Goal: Task Accomplishment & Management: Manage account settings

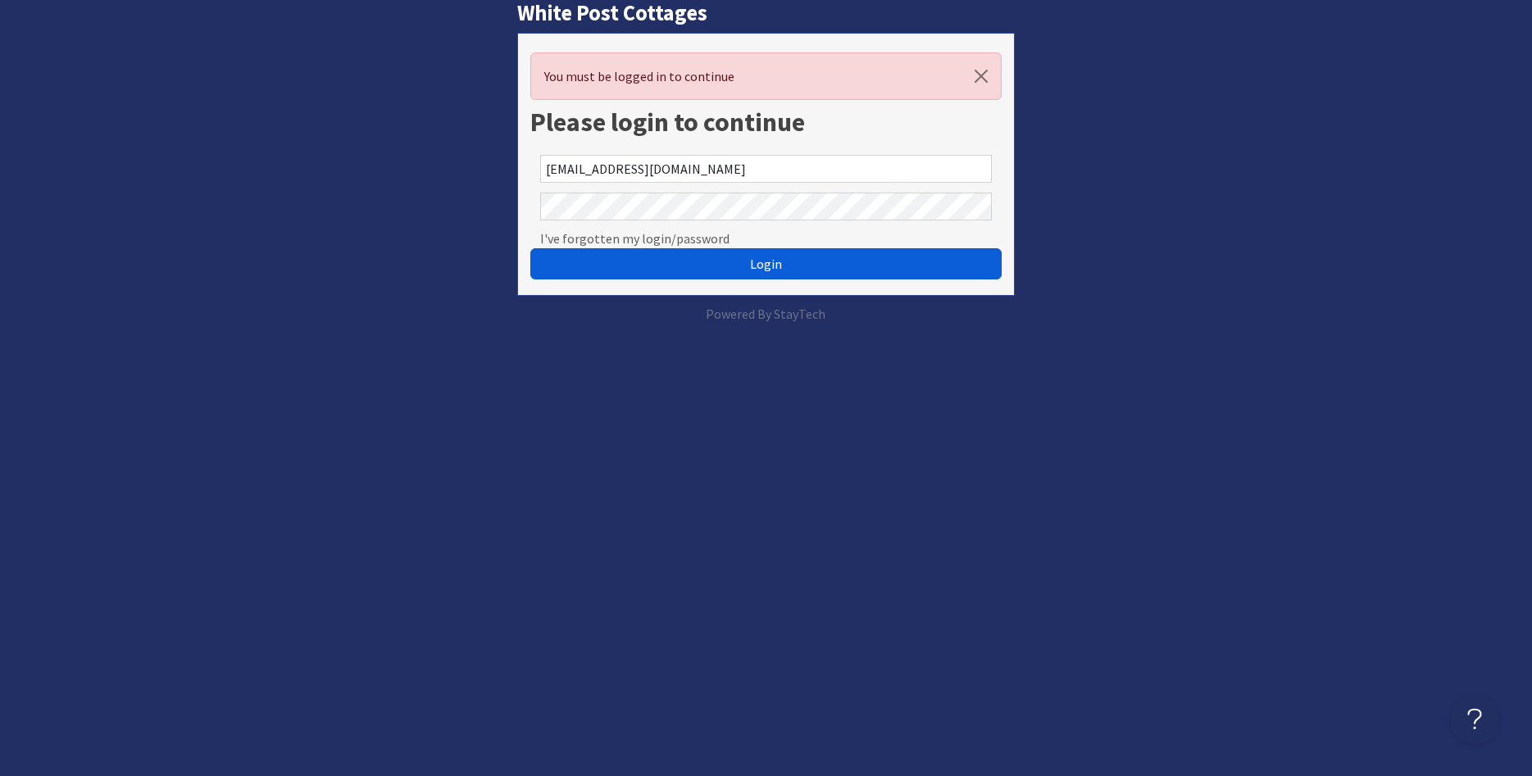
click at [680, 256] on button "Login" at bounding box center [765, 263] width 471 height 31
click at [713, 261] on button "Login" at bounding box center [765, 263] width 471 height 31
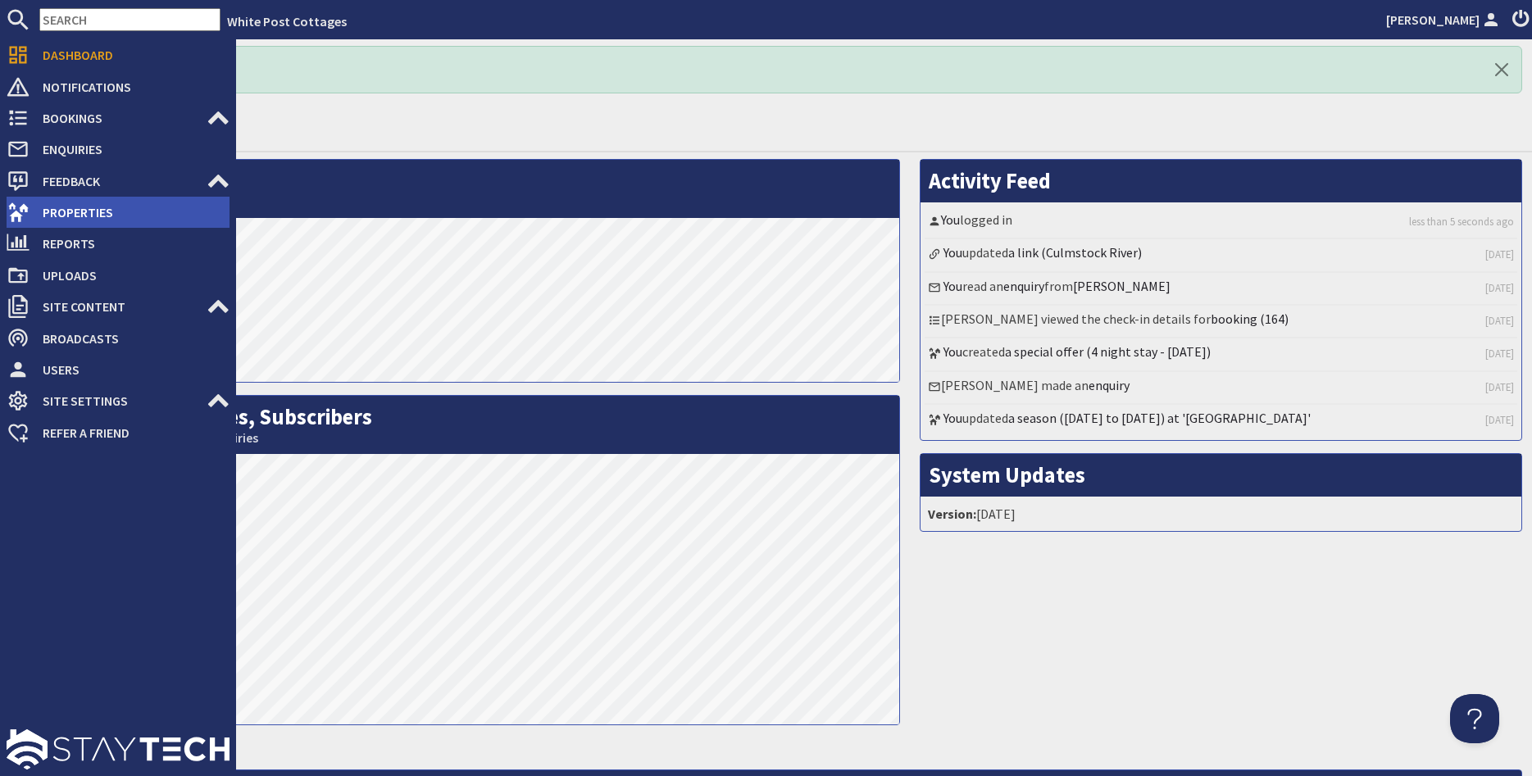
click at [39, 205] on span "Properties" at bounding box center [130, 212] width 200 height 26
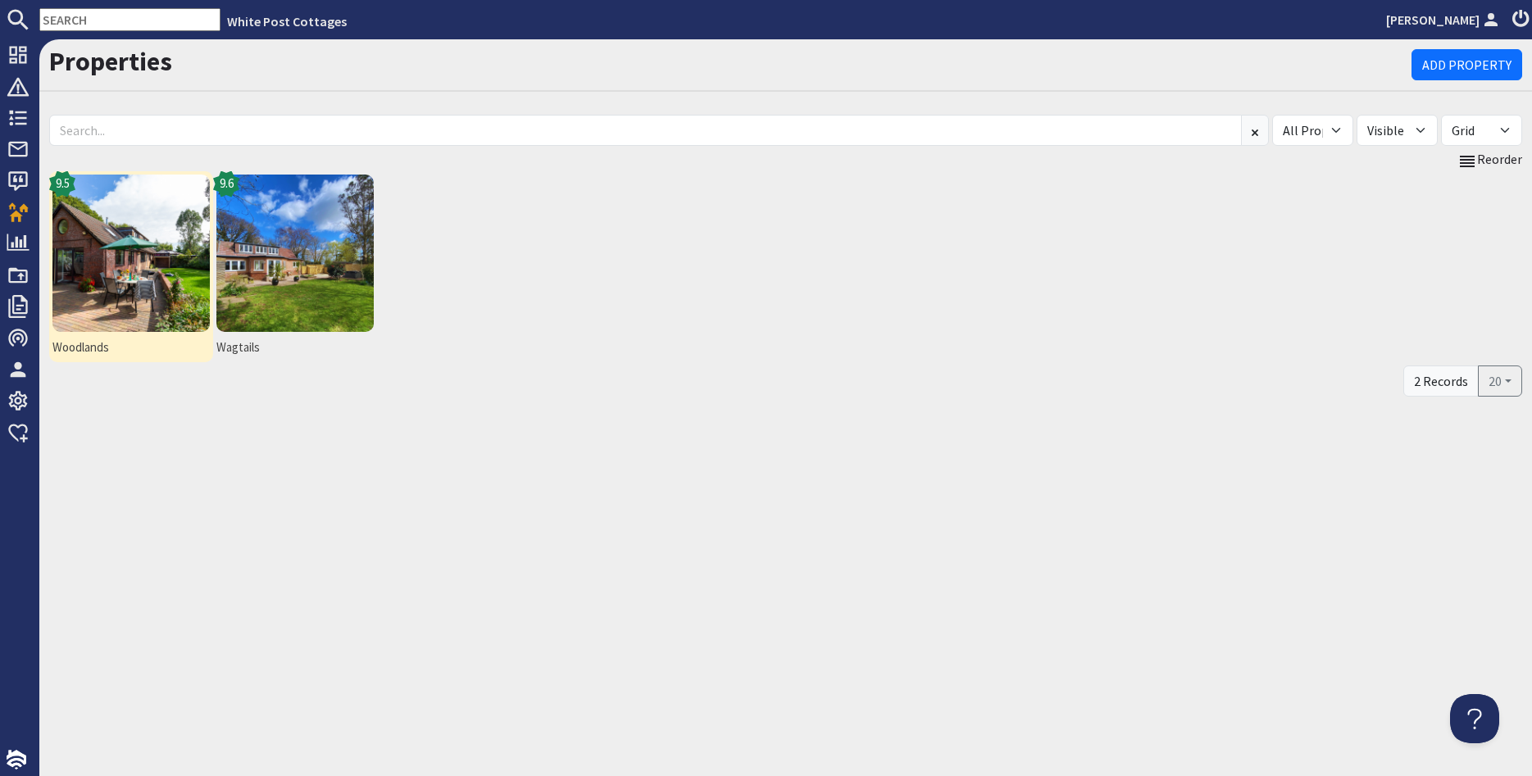
click at [78, 349] on span "Woodlands" at bounding box center [130, 348] width 157 height 19
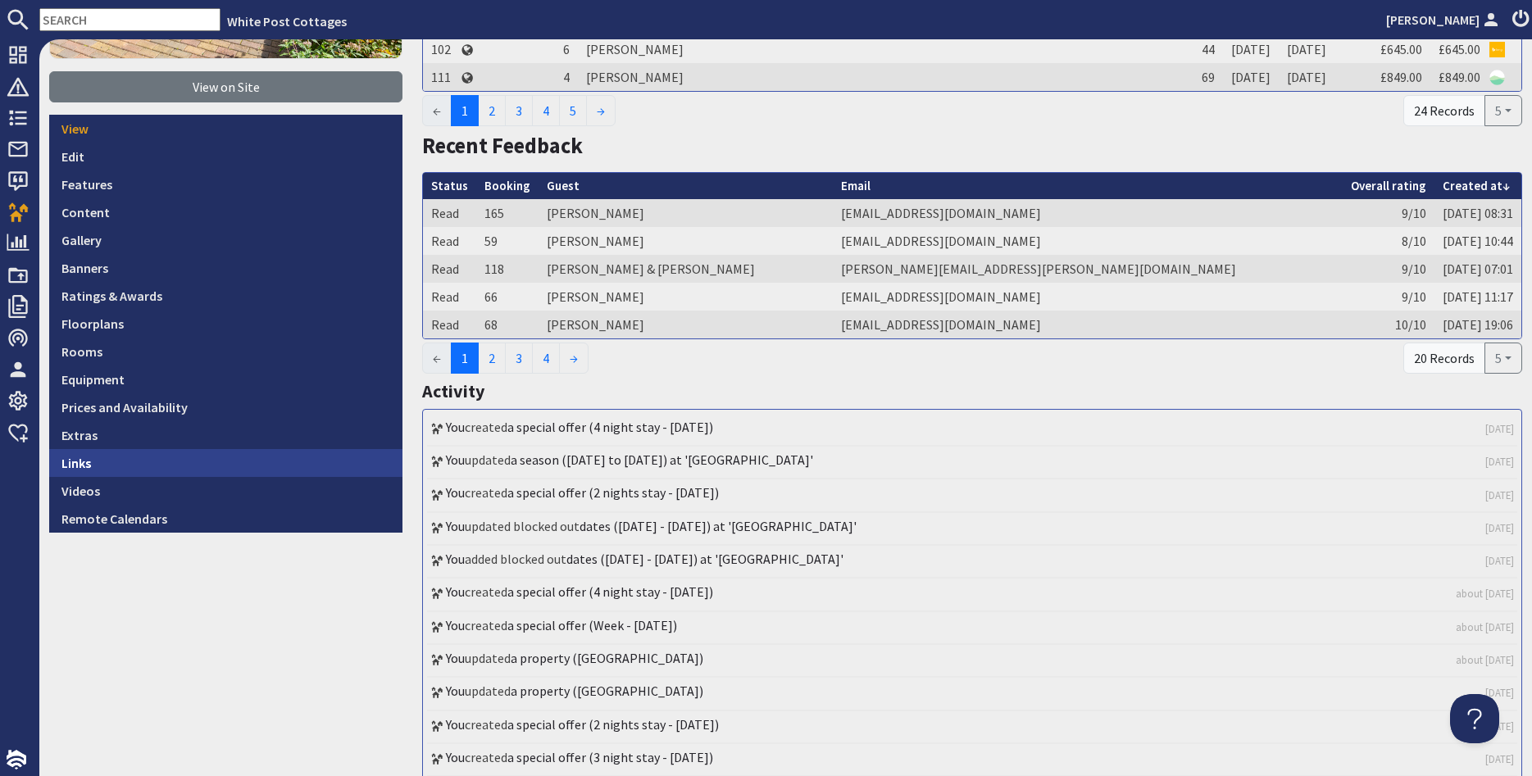
click at [98, 466] on link "Links" at bounding box center [225, 463] width 353 height 28
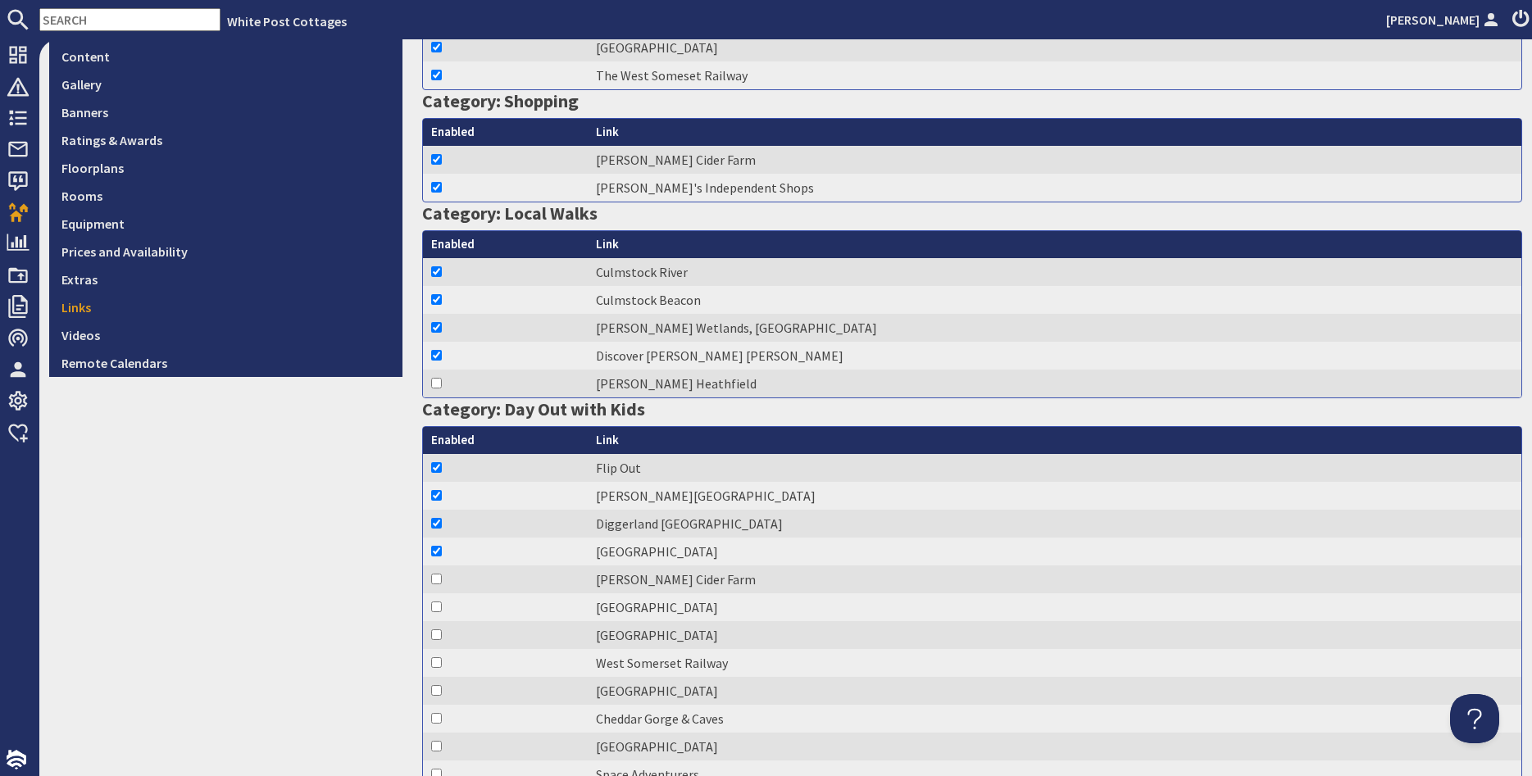
scroll to position [590, 0]
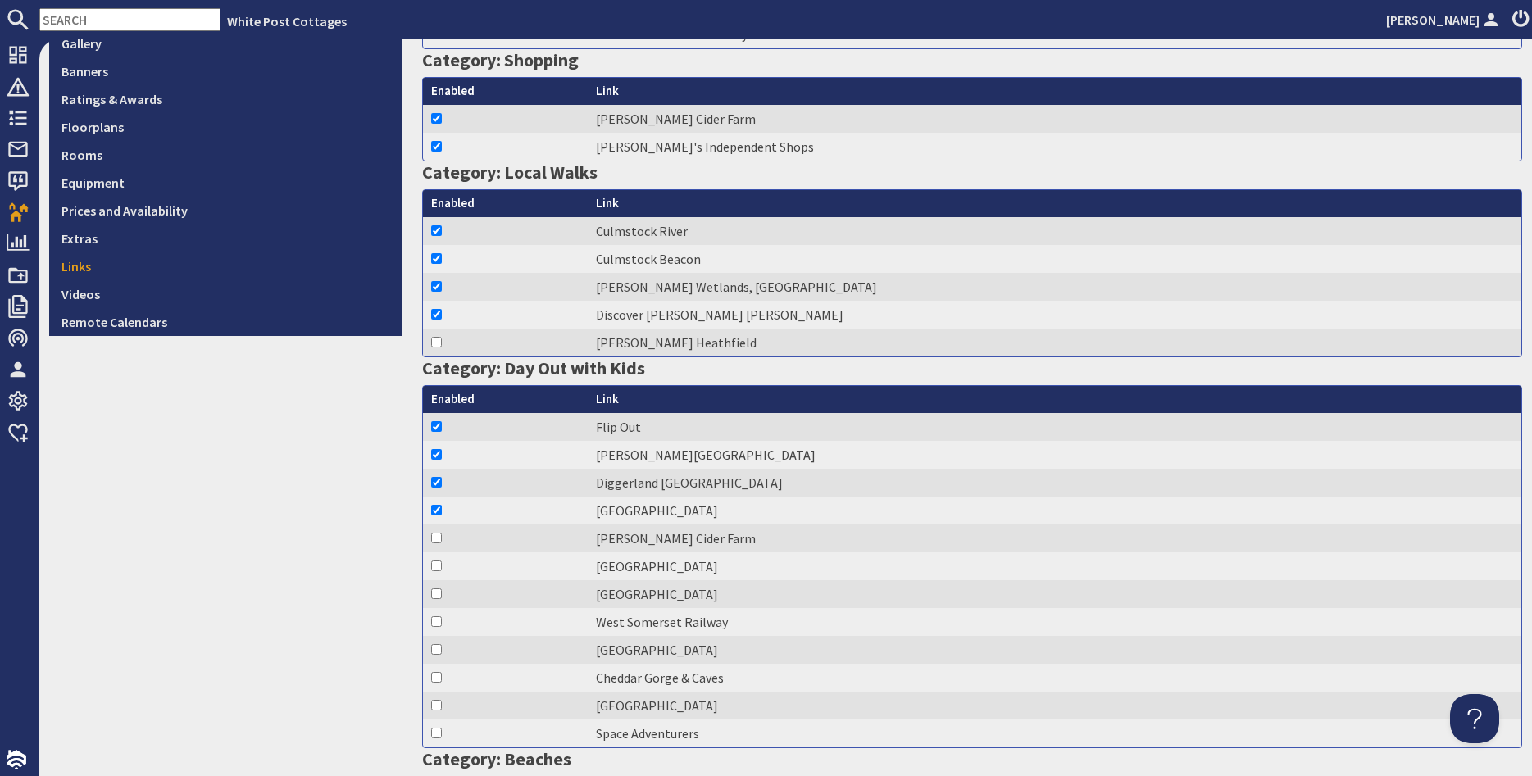
checkbox input "true"
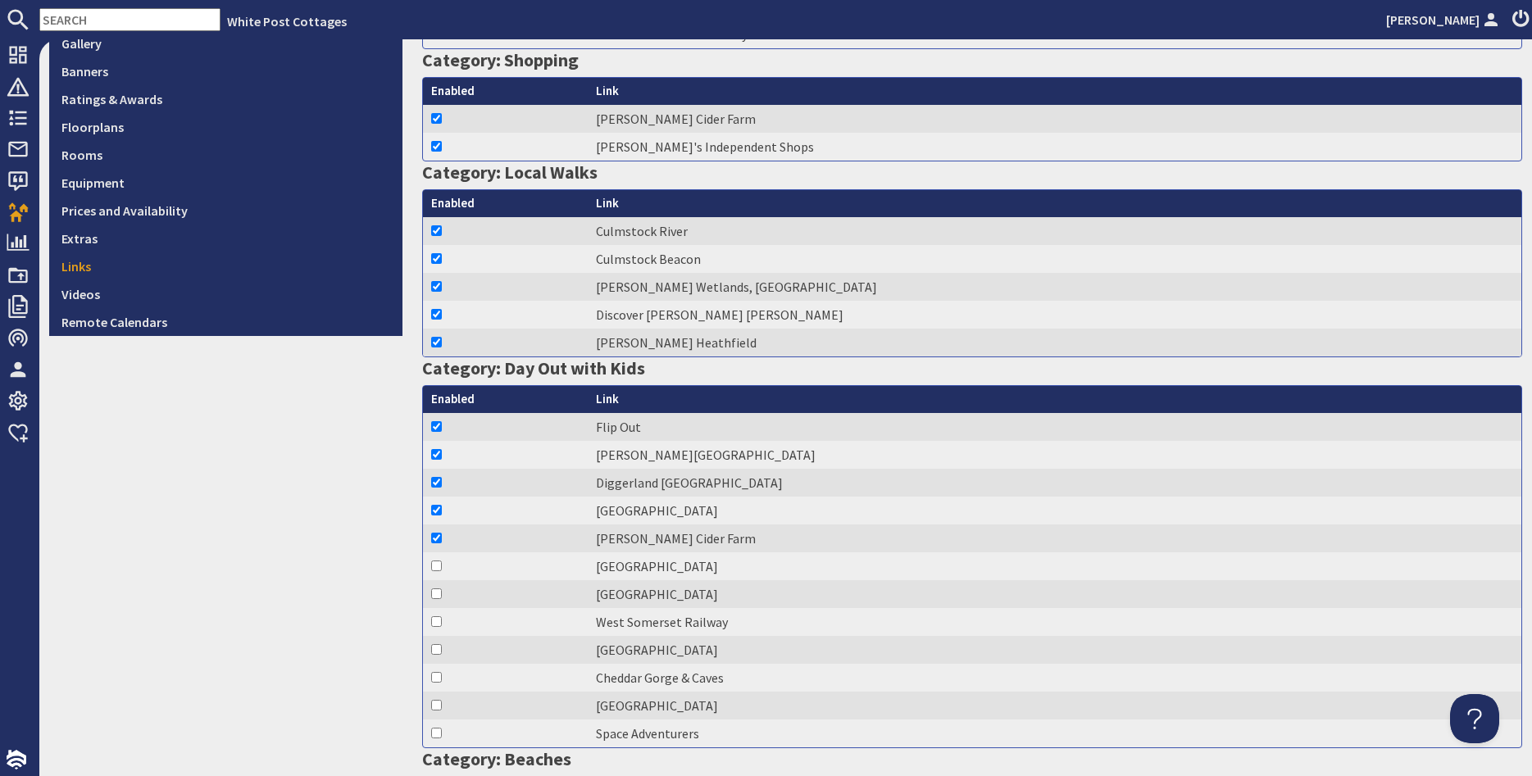
checkbox input "true"
drag, startPoint x: 439, startPoint y: 588, endPoint x: 443, endPoint y: 615, distance: 27.3
click at [439, 589] on td at bounding box center [505, 594] width 165 height 28
checkbox input "true"
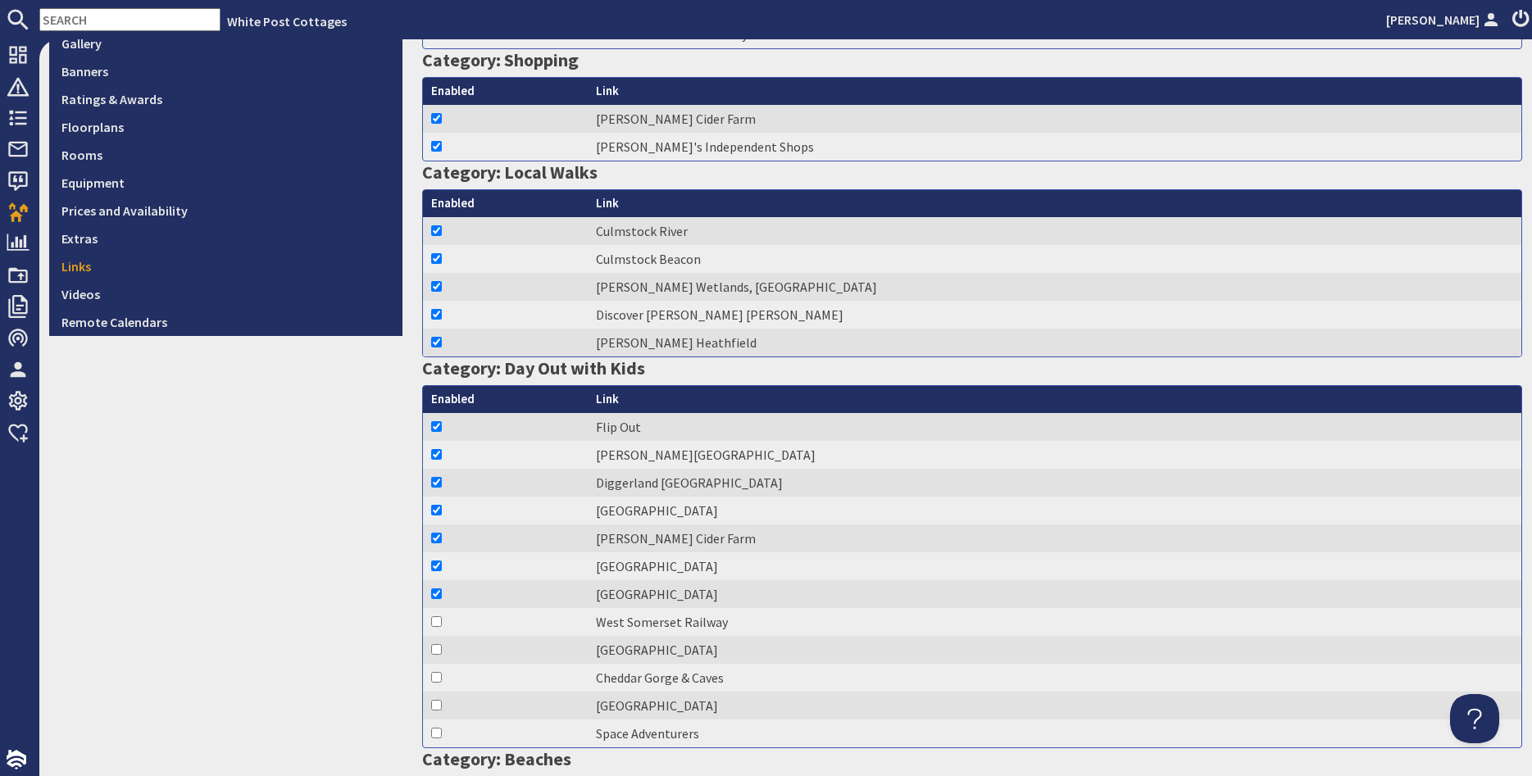
checkbox input "true"
drag, startPoint x: 439, startPoint y: 658, endPoint x: 439, endPoint y: 666, distance: 8.2
click at [439, 658] on td at bounding box center [505, 650] width 165 height 28
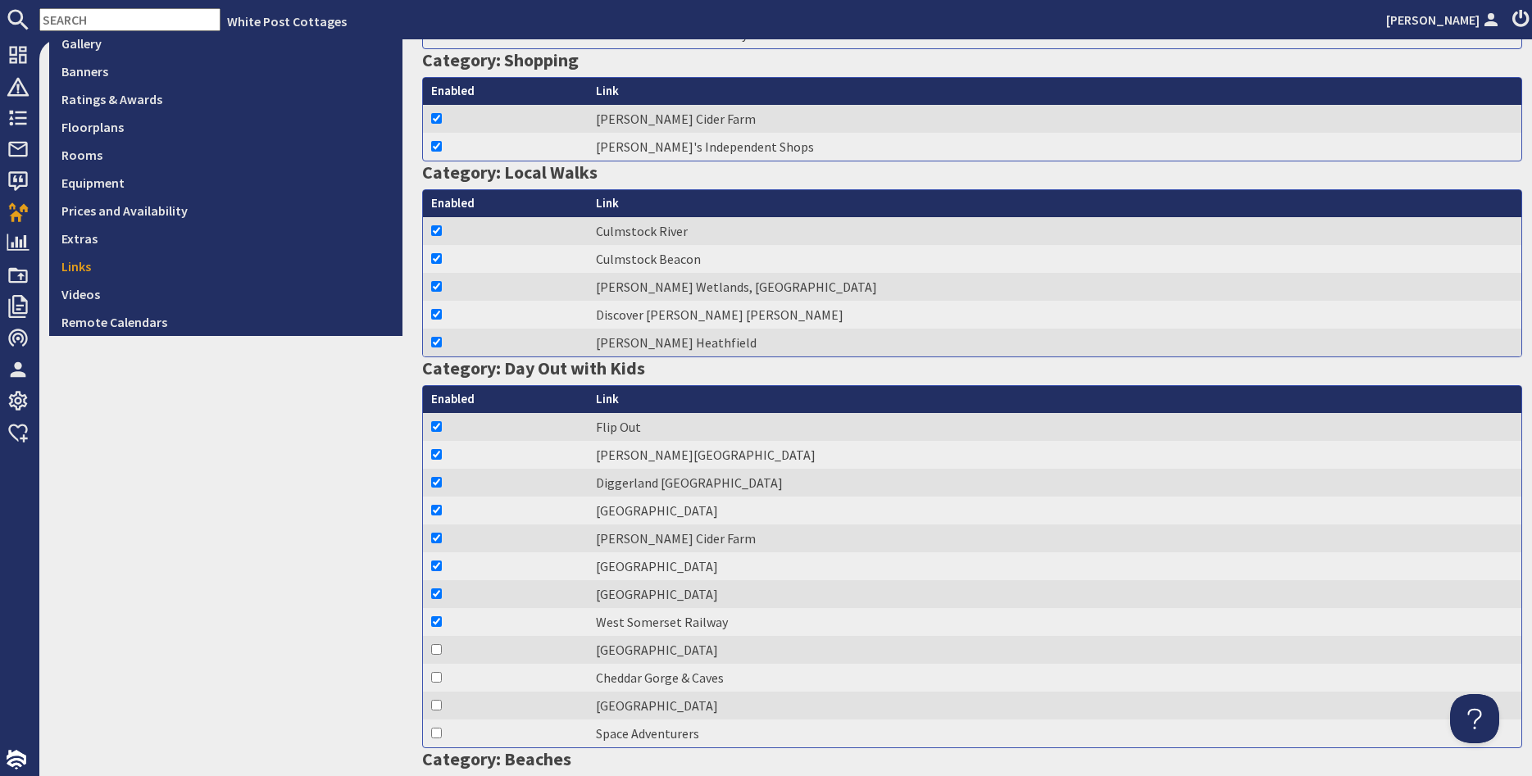
checkbox input "true"
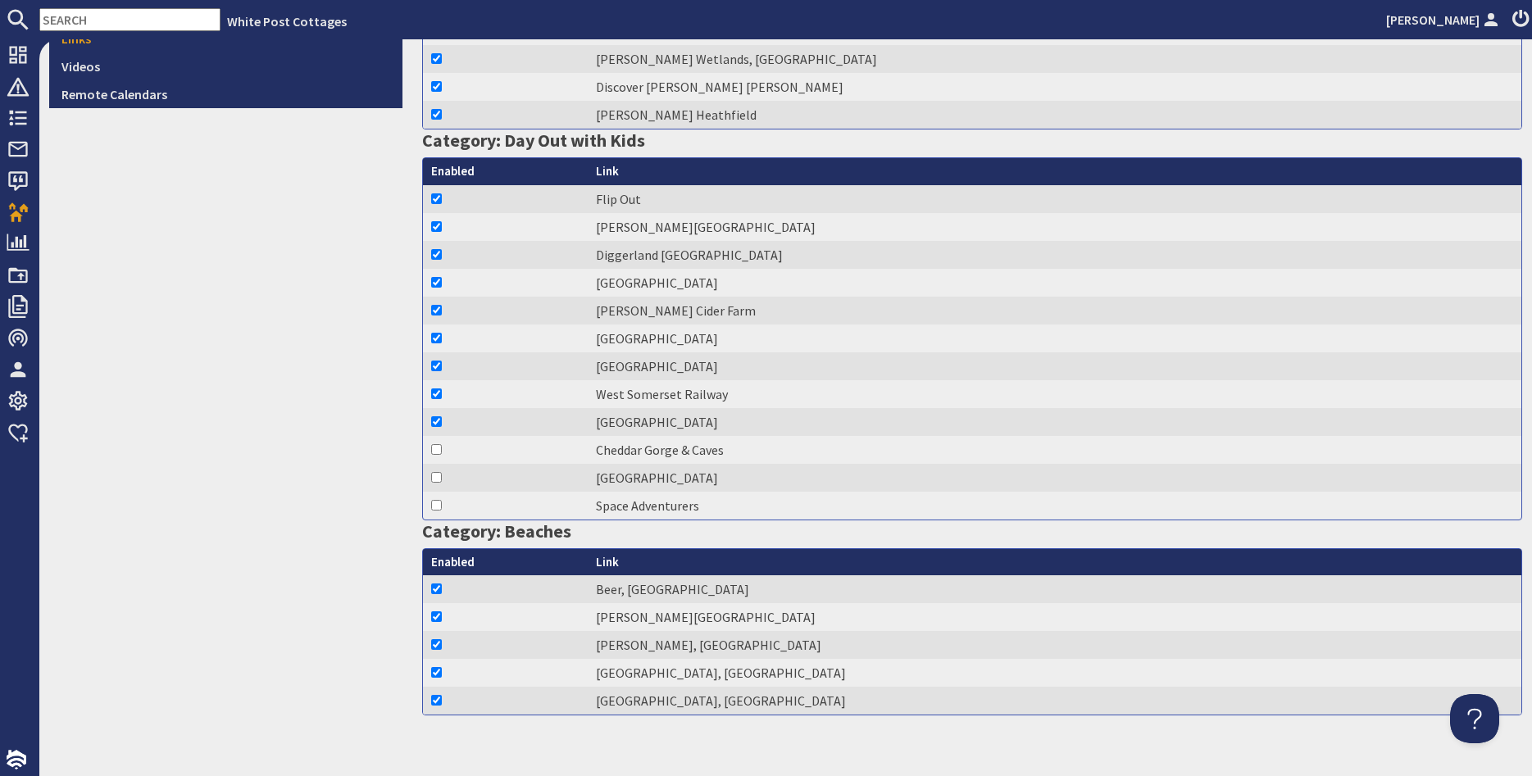
scroll to position [840, 0]
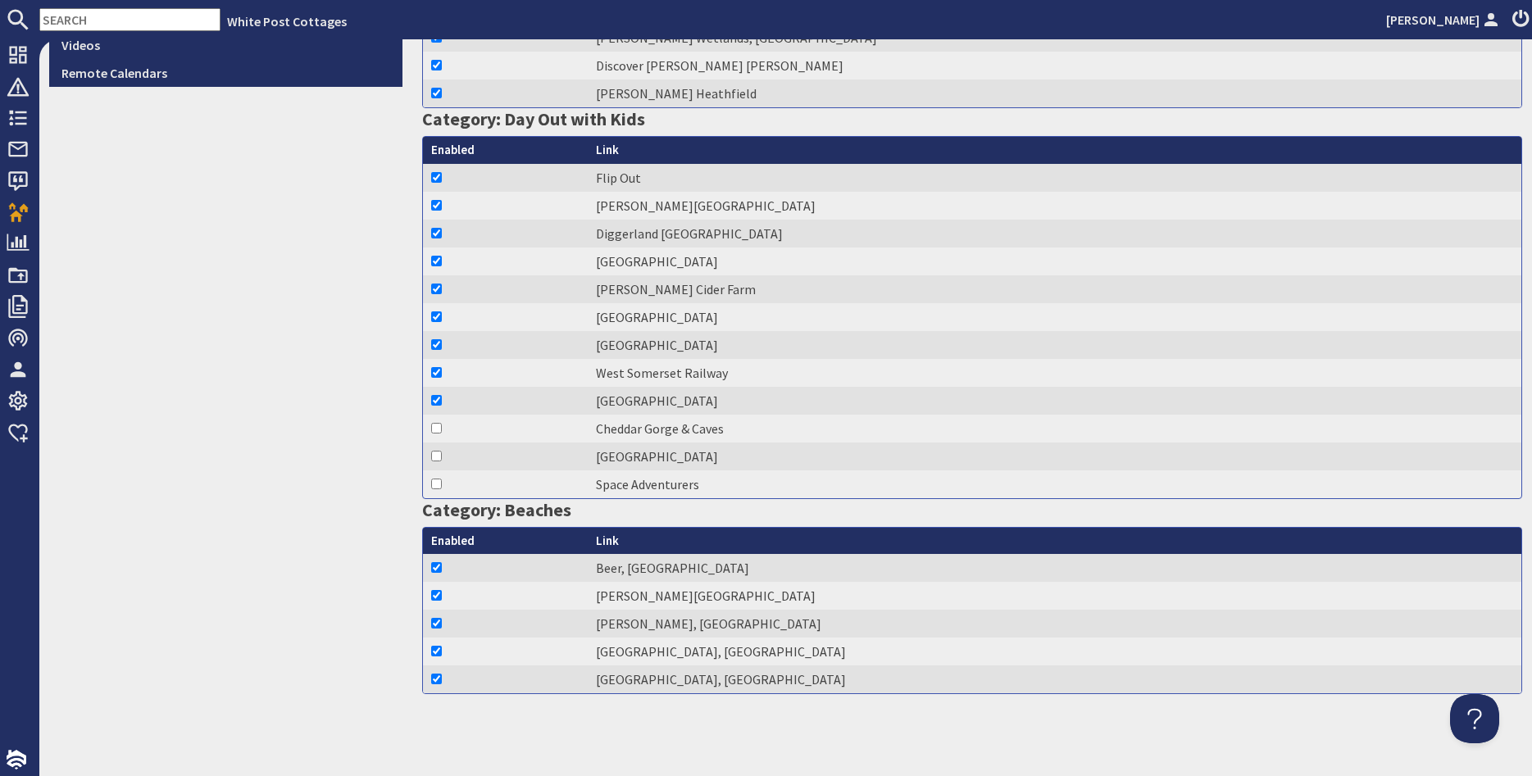
checkbox input "true"
click at [433, 462] on td at bounding box center [505, 457] width 165 height 28
checkbox input "true"
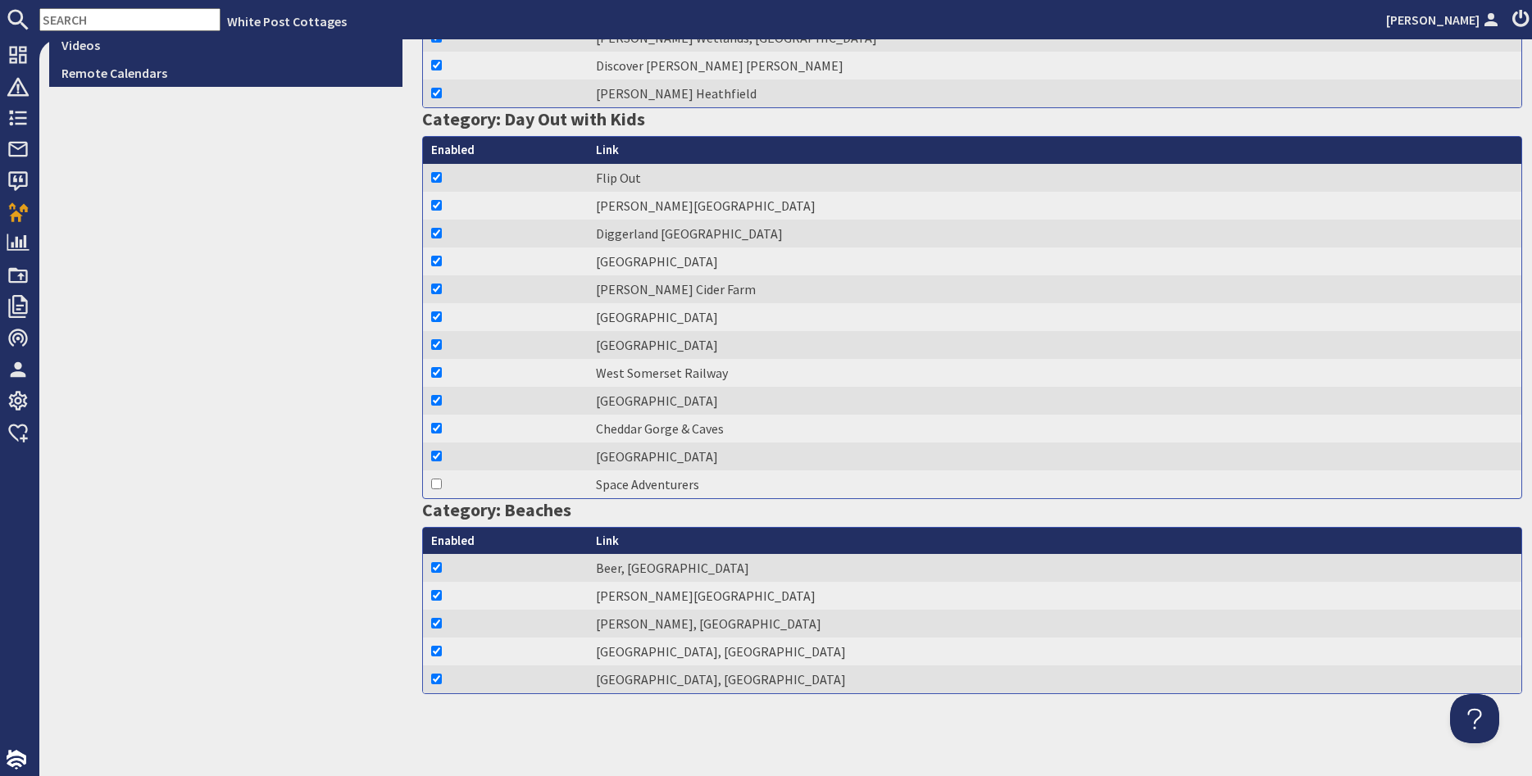
checkbox input "true"
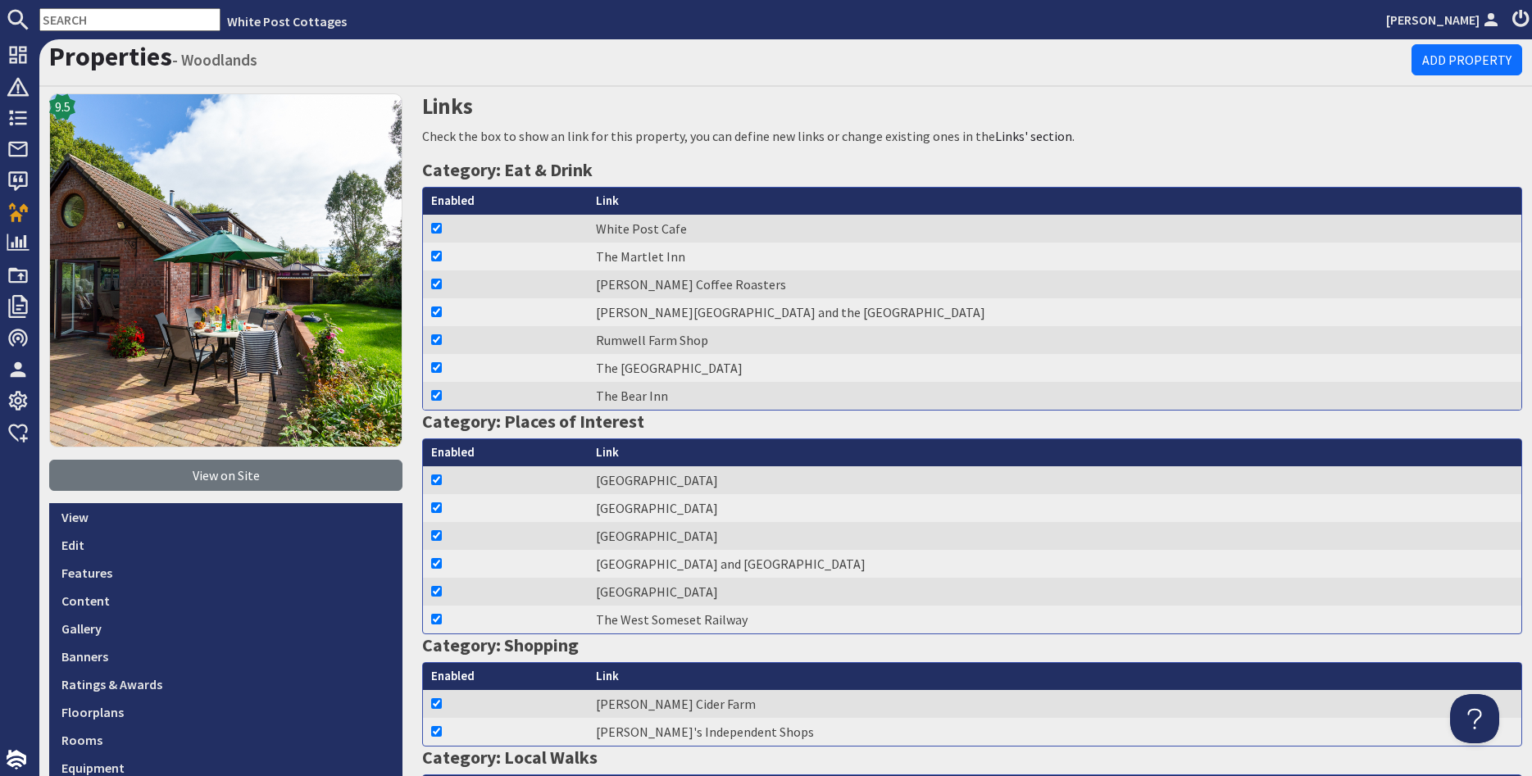
scroll to position [0, 0]
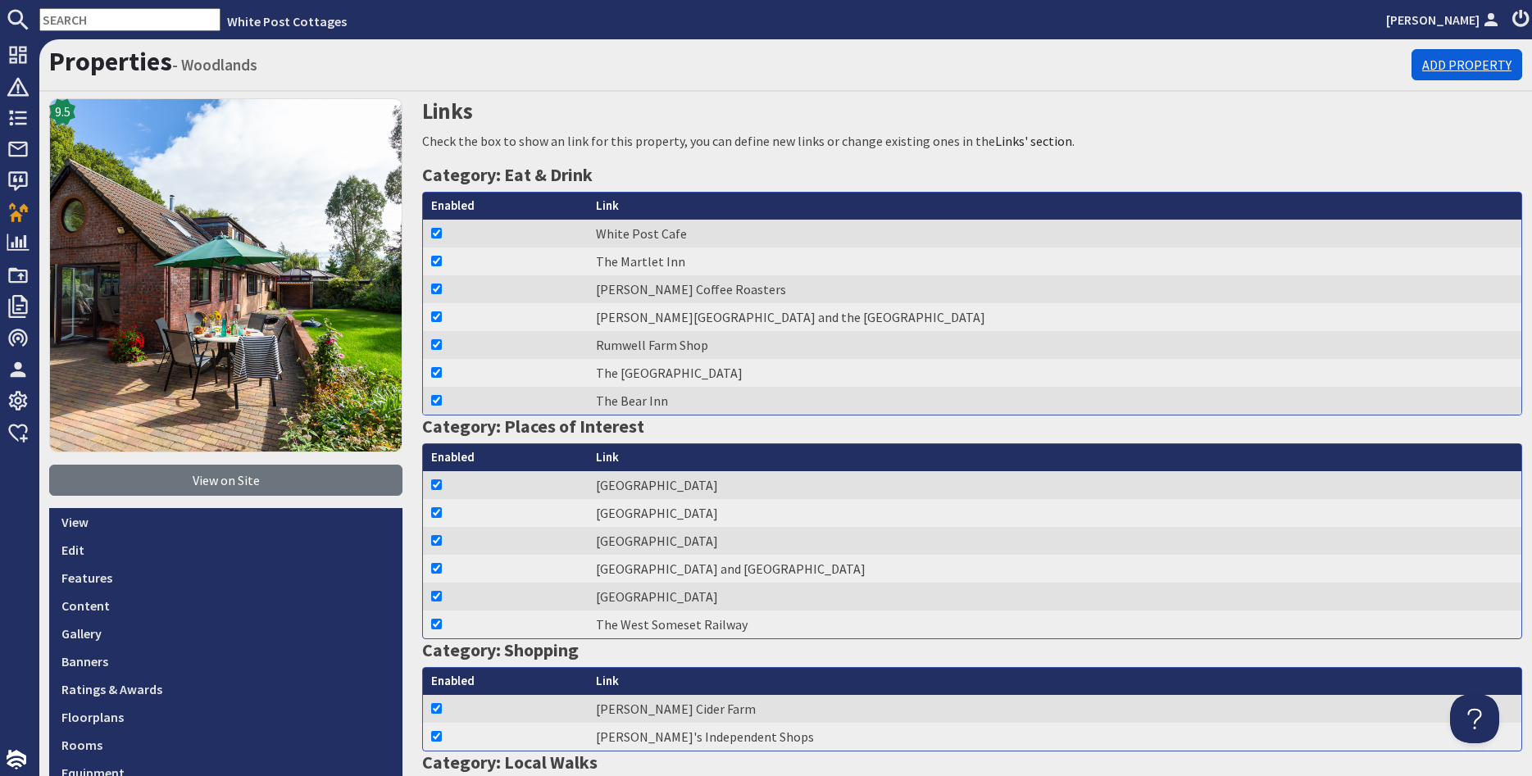
click at [1455, 63] on link "Add Property" at bounding box center [1467, 64] width 111 height 31
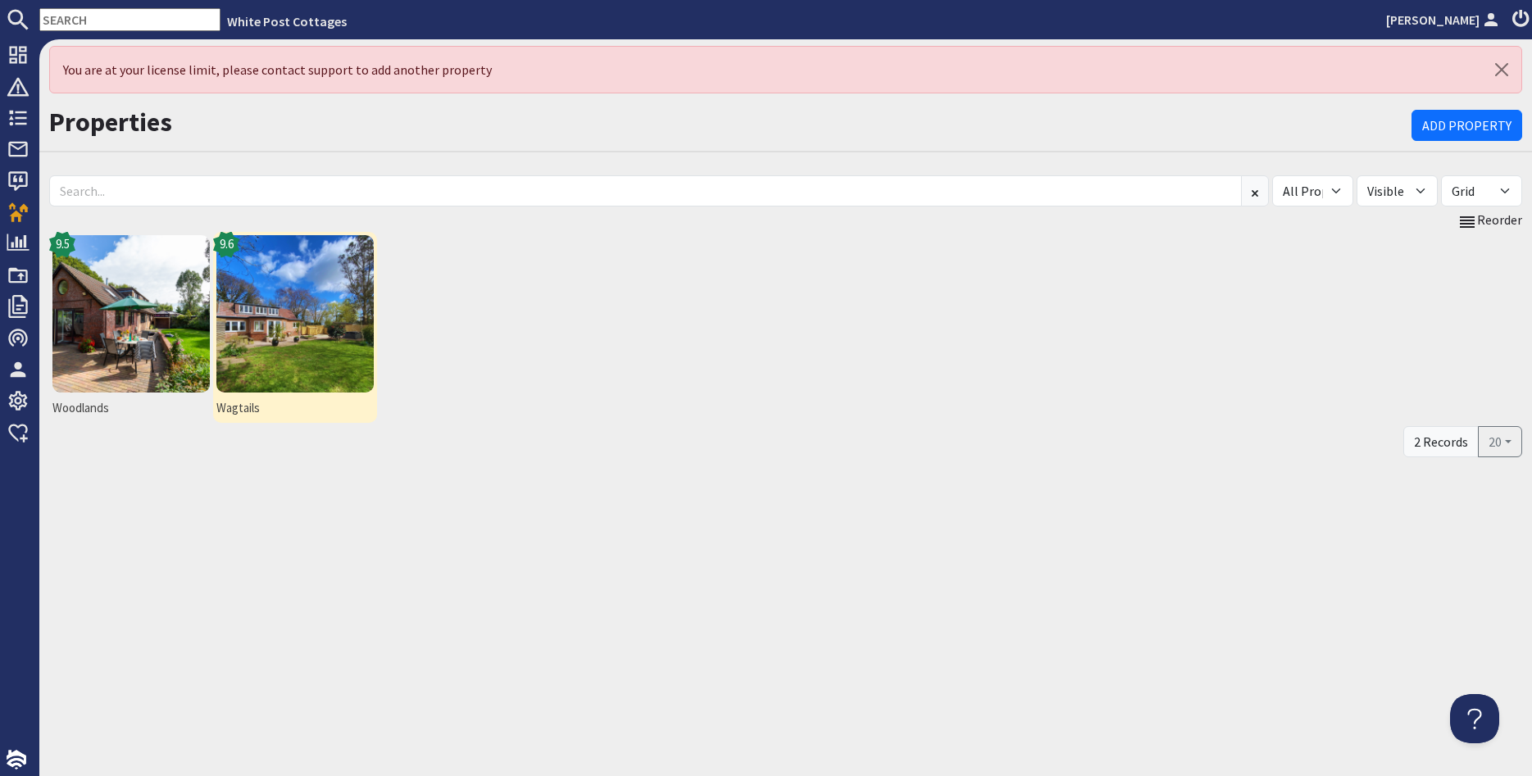
click at [240, 411] on span "Wagtails" at bounding box center [294, 408] width 157 height 19
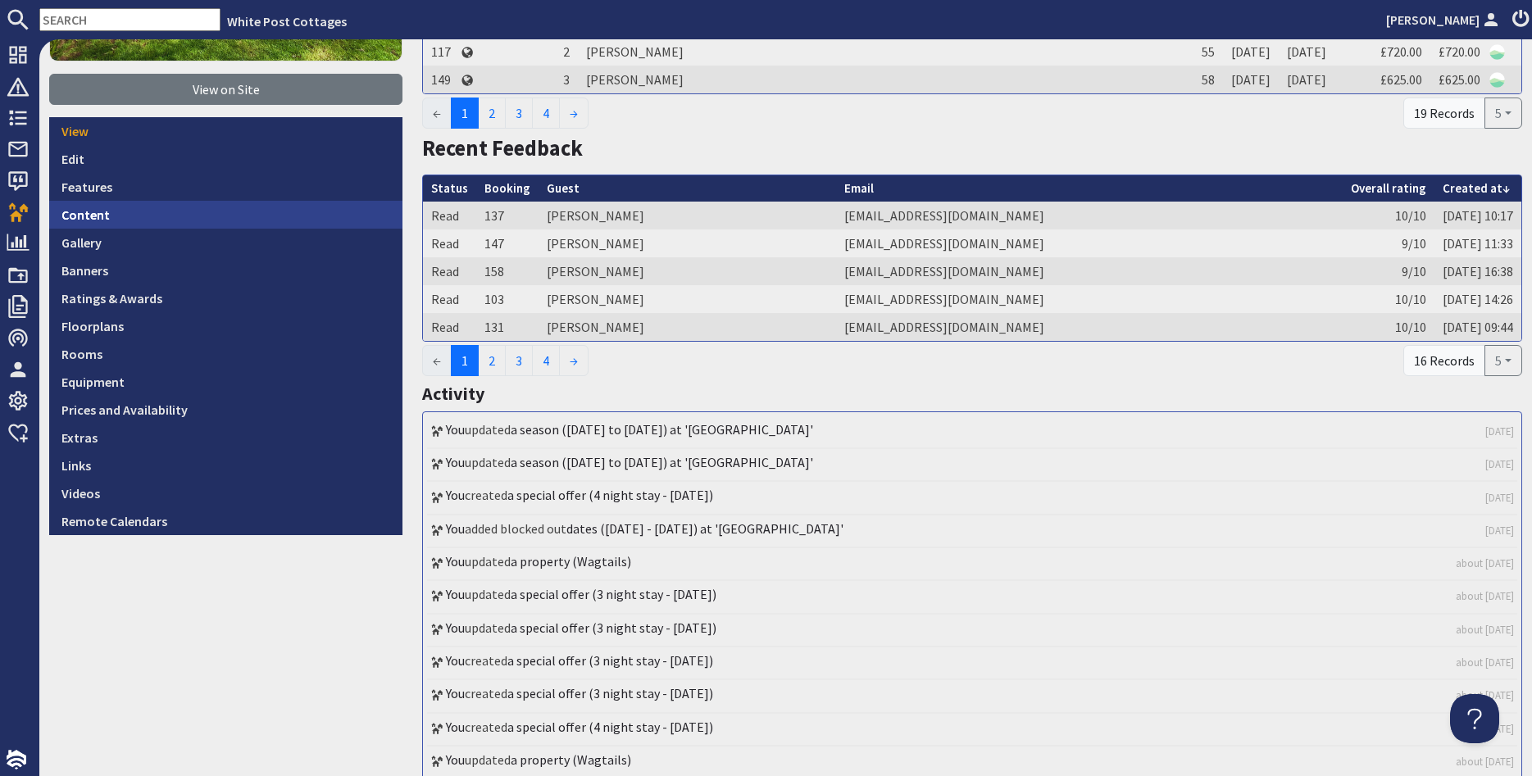
scroll to position [394, 0]
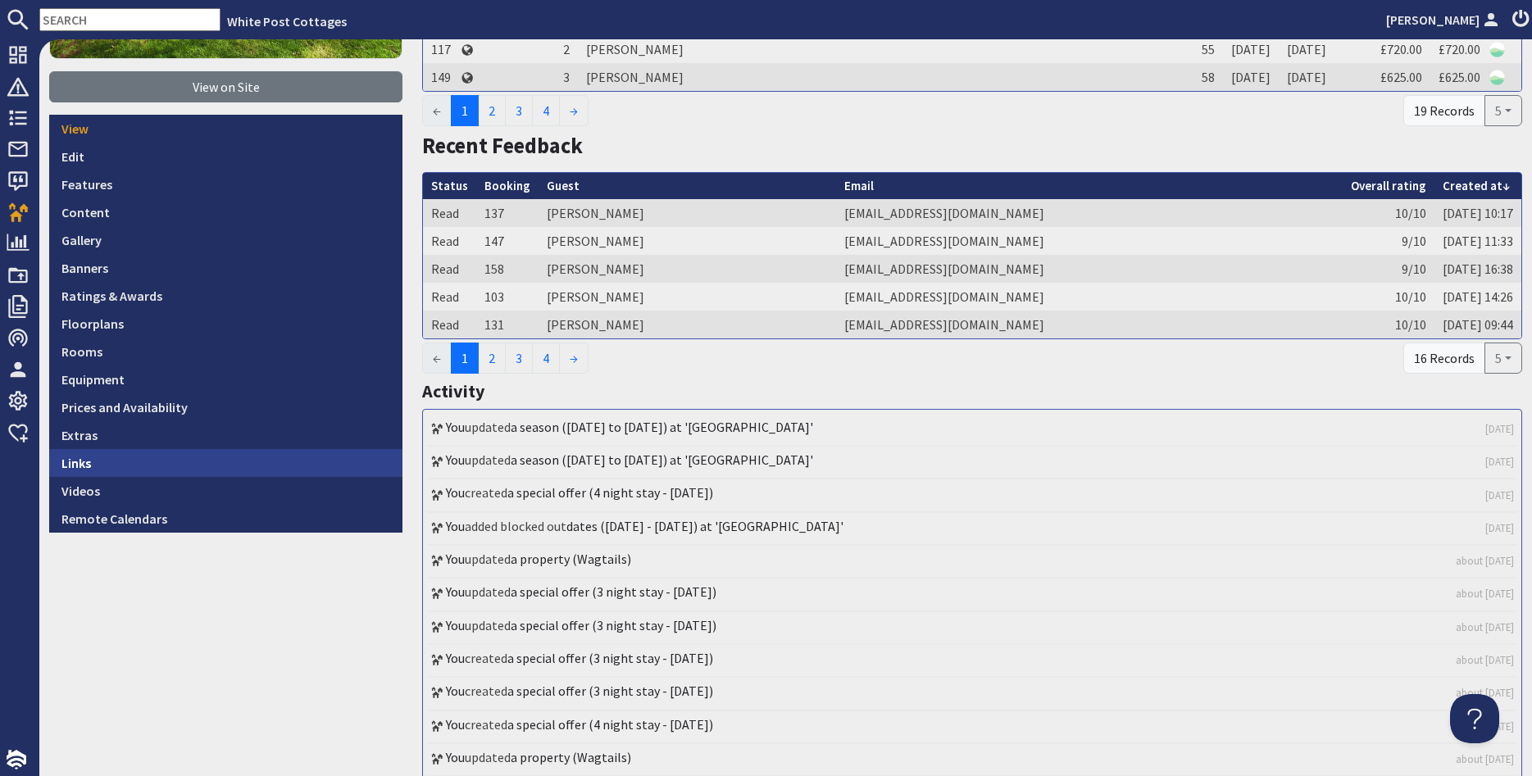
click at [81, 457] on link "Links" at bounding box center [225, 463] width 353 height 28
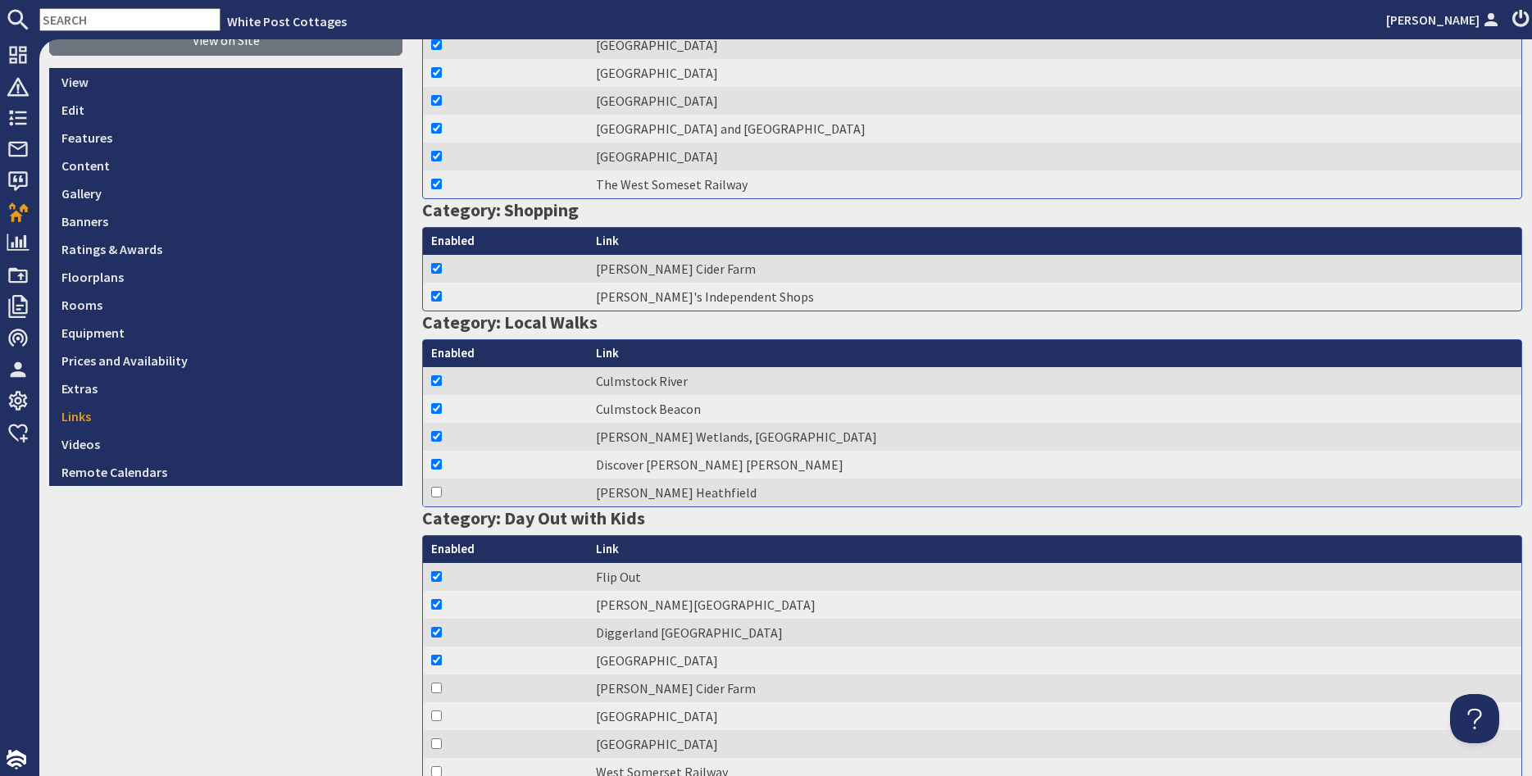
scroll to position [492, 0]
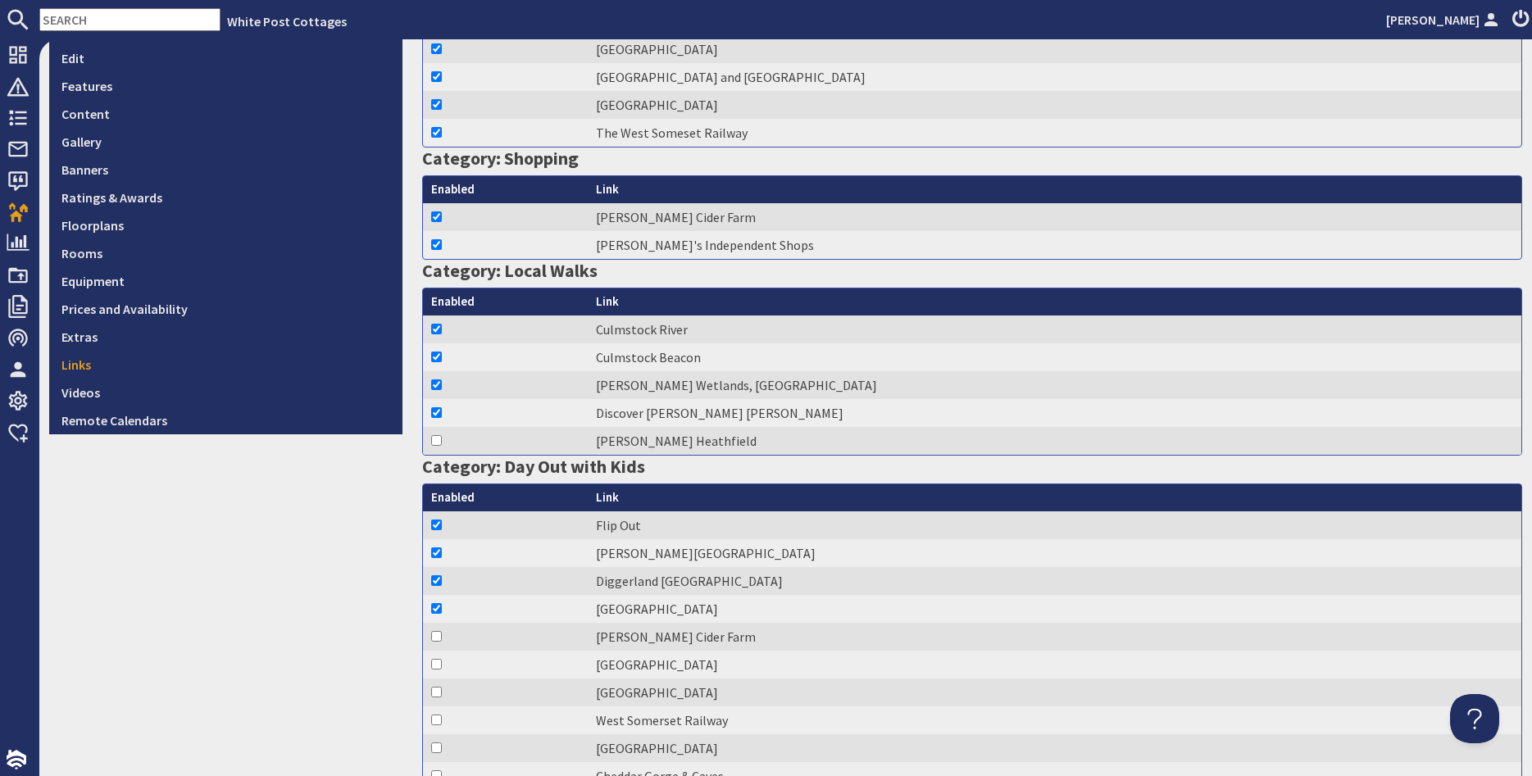
checkbox input "true"
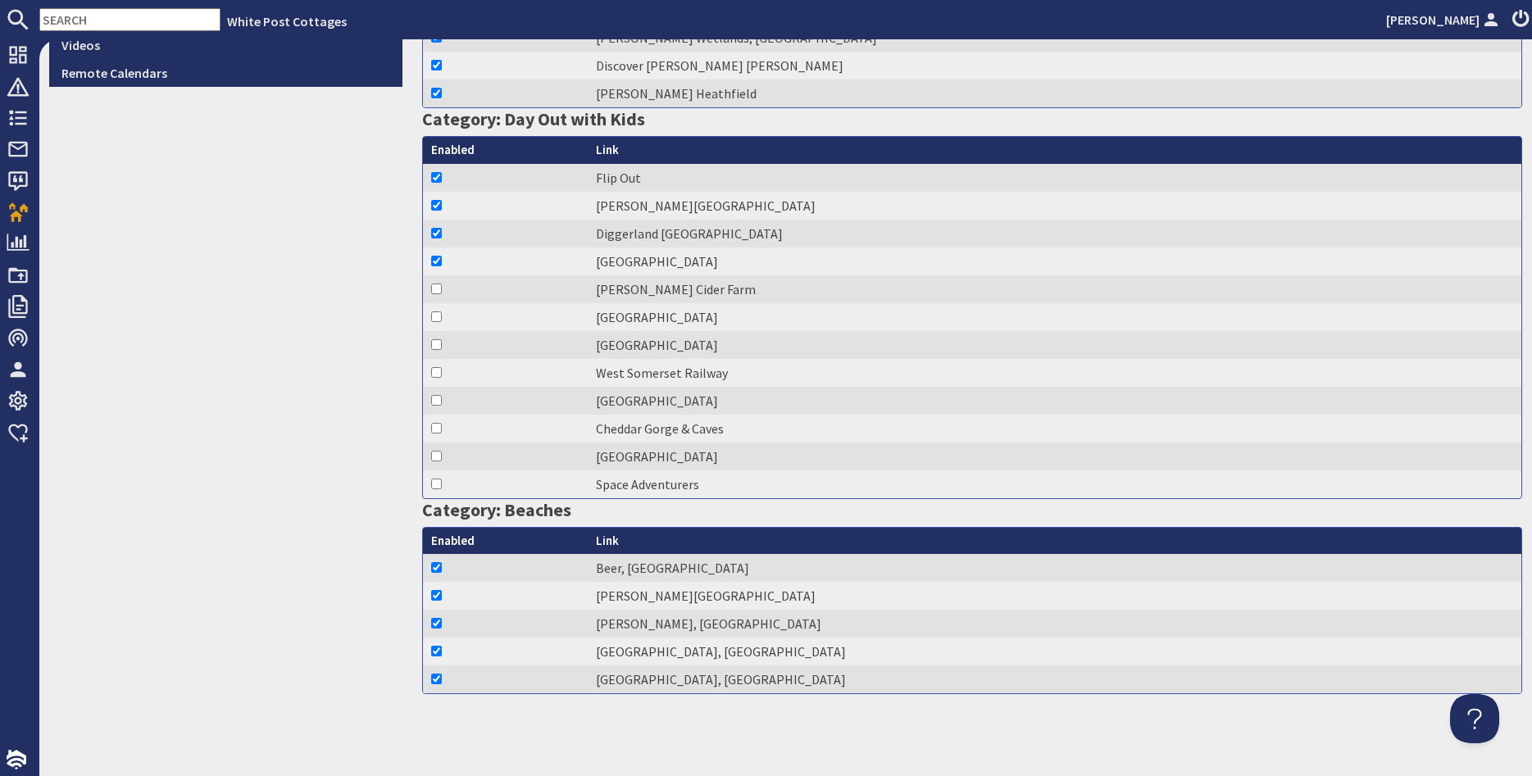
checkbox input "true"
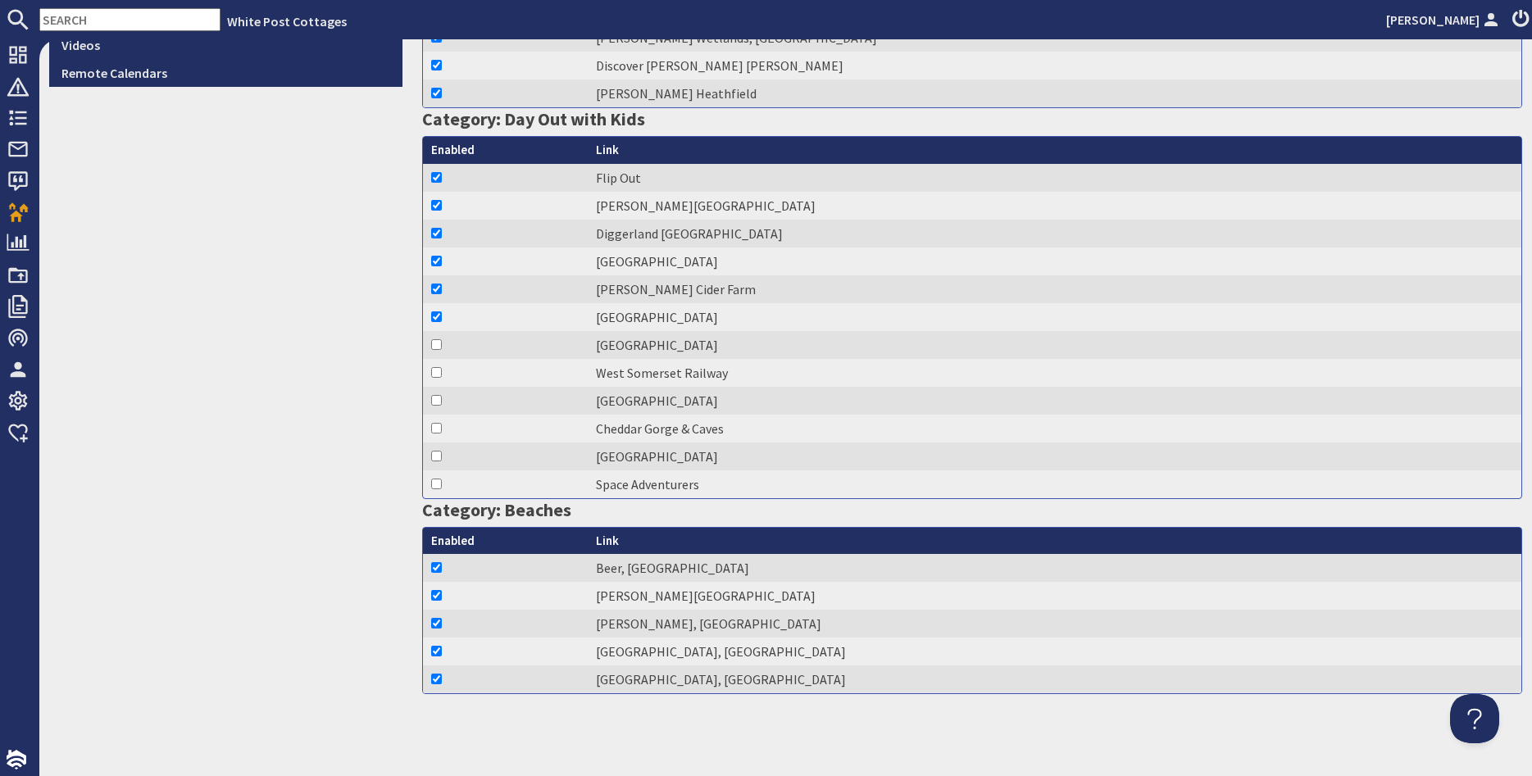
checkbox input "true"
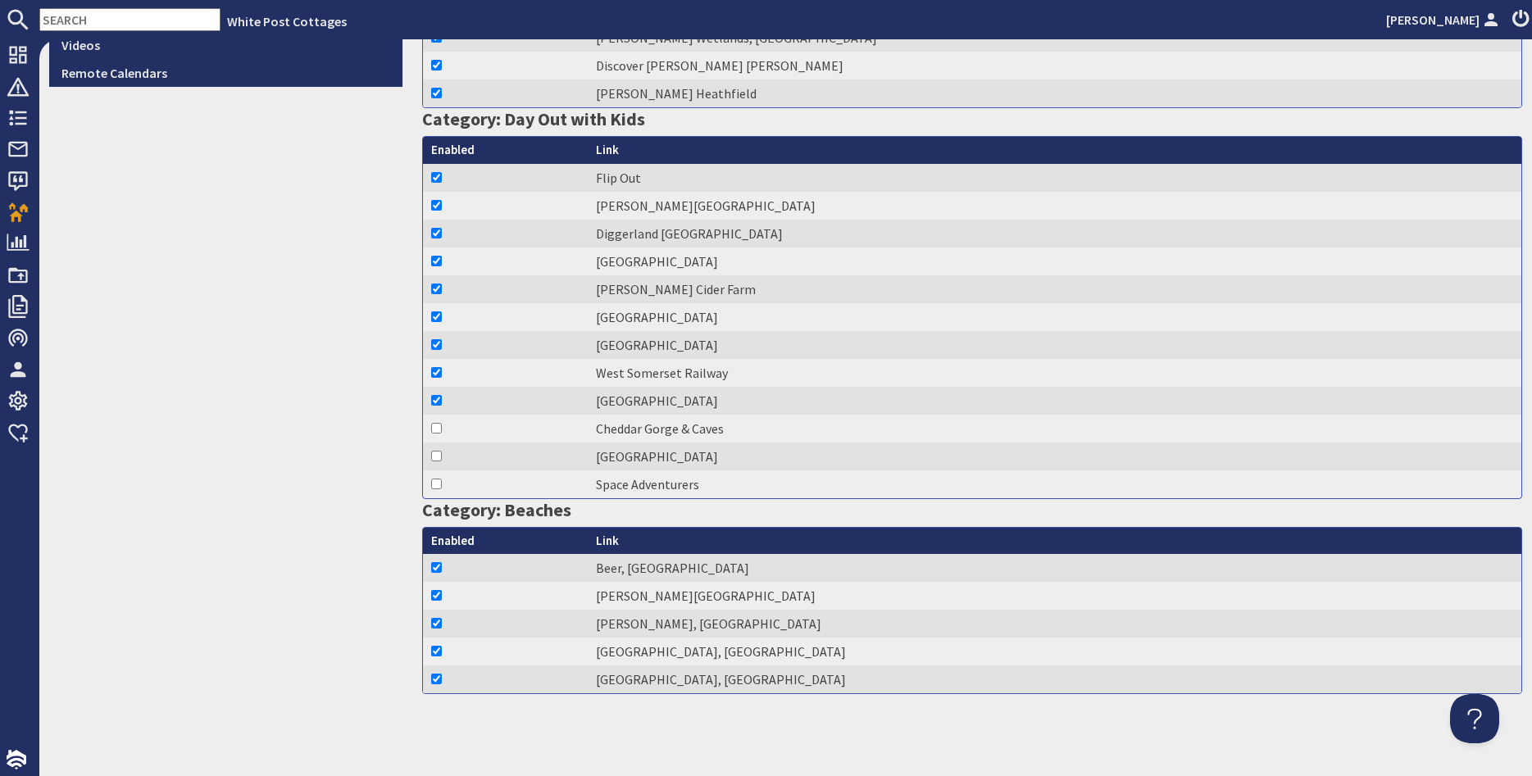
click at [431, 433] on td at bounding box center [505, 429] width 165 height 28
checkbox input "true"
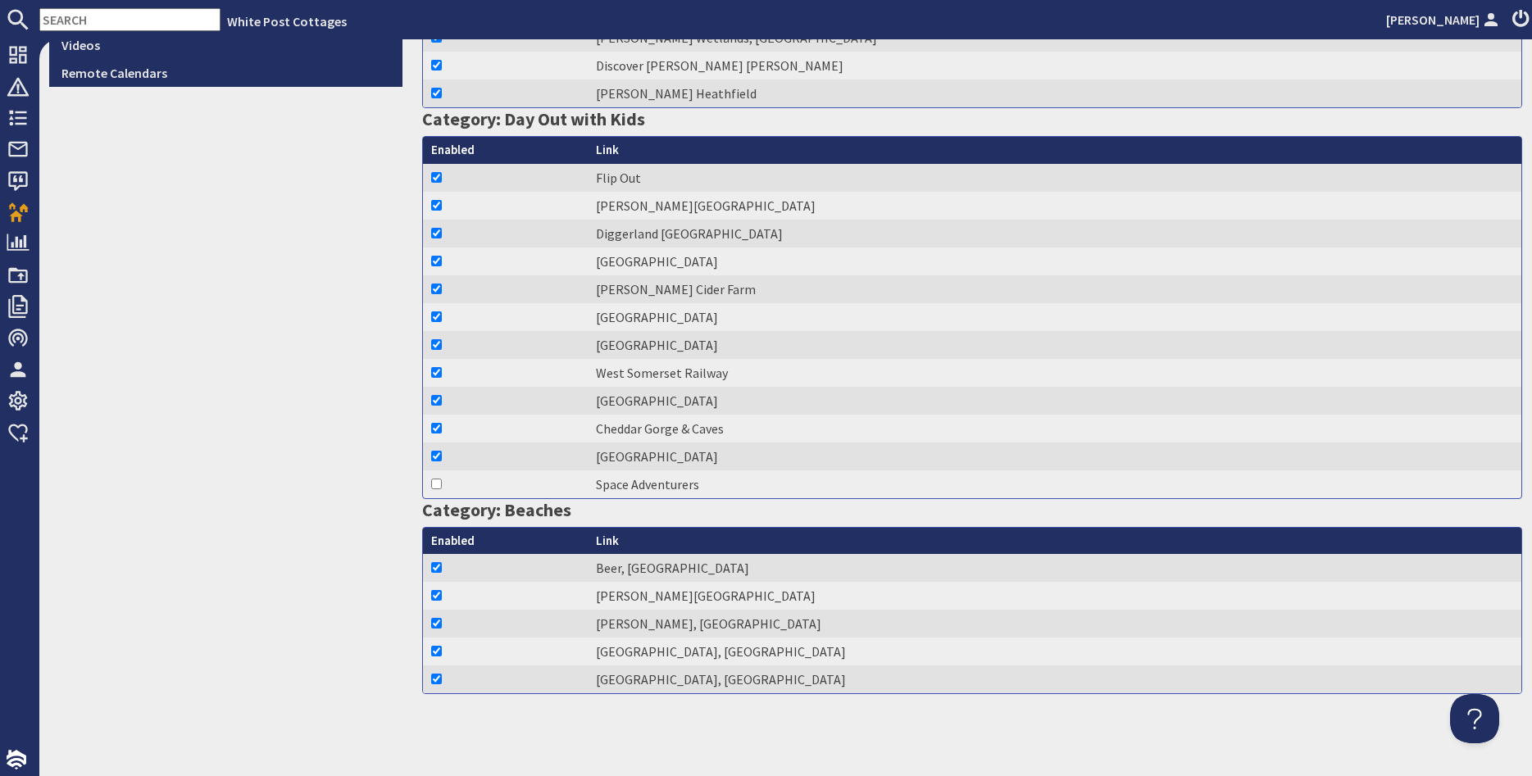
checkbox input "true"
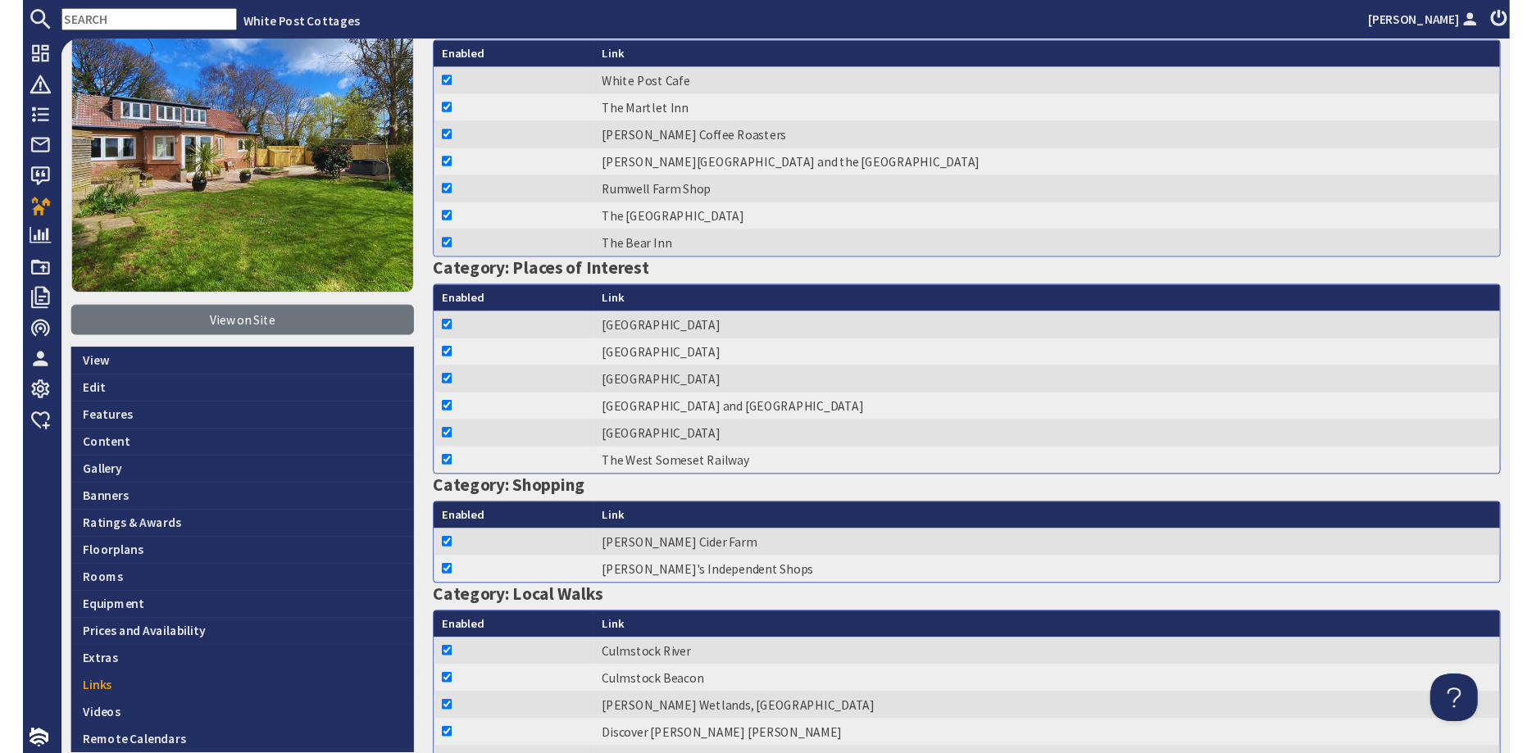
scroll to position [0, 0]
